Goal: Entertainment & Leisure: Consume media (video, audio)

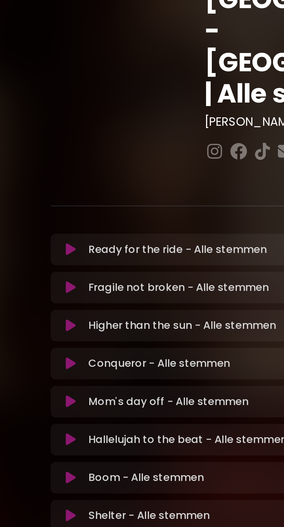
scroll to position [12, 0]
click at [57, 200] on button at bounding box center [52, 203] width 11 height 6
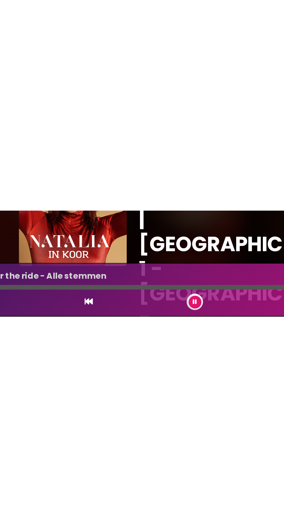
scroll to position [0, 0]
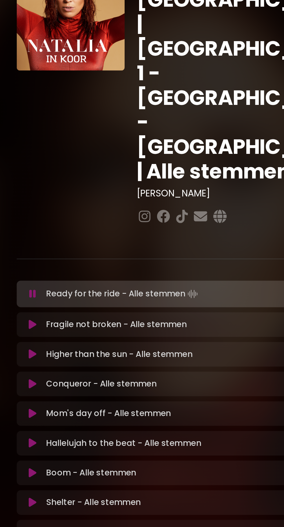
click at [68, 298] on div "Boom - Alle stemmen Loading Track... Name" at bounding box center [141, 305] width 197 height 14
click at [54, 302] on button at bounding box center [52, 305] width 11 height 6
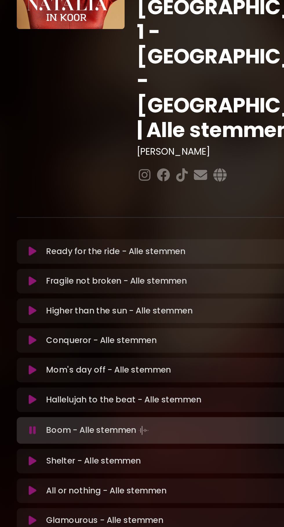
click at [52, 319] on icon at bounding box center [52, 322] width 4 height 6
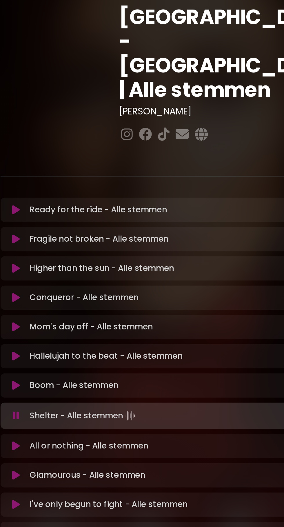
click at [56, 353] on button at bounding box center [52, 356] width 11 height 6
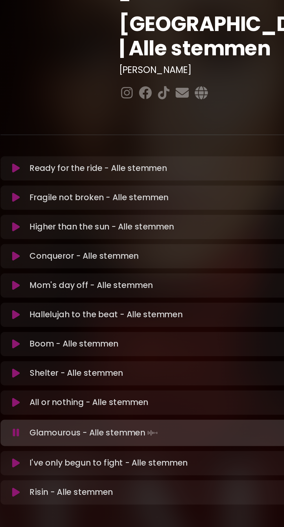
click at [194, 171] on p at bounding box center [141, 174] width 197 height 7
